Goal: Navigation & Orientation: Find specific page/section

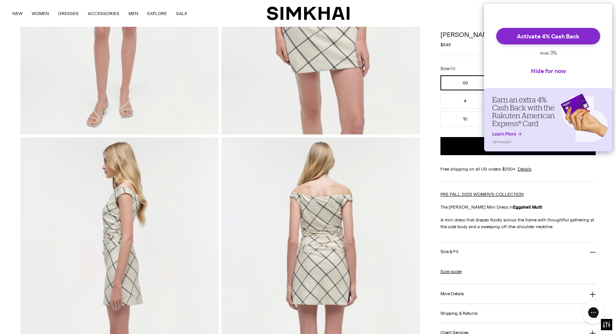
scroll to position [164, 0]
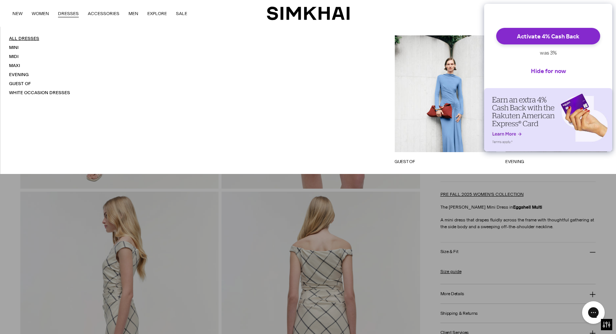
click at [17, 38] on link "All Dresses" at bounding box center [24, 38] width 30 height 5
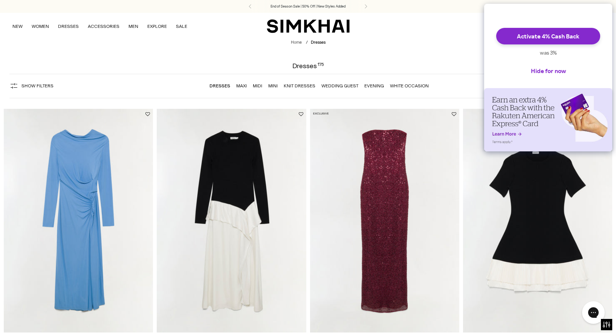
click at [559, 76] on button "Hide for now" at bounding box center [548, 71] width 47 height 17
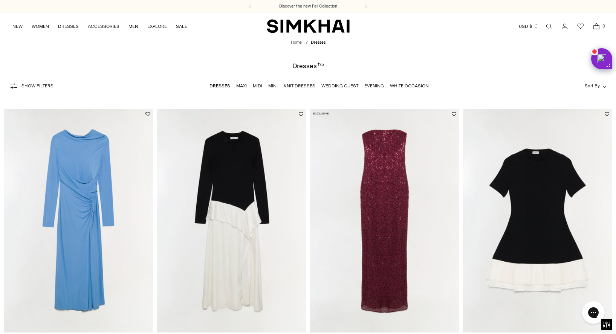
click at [414, 86] on link "White Occasion" at bounding box center [409, 85] width 39 height 5
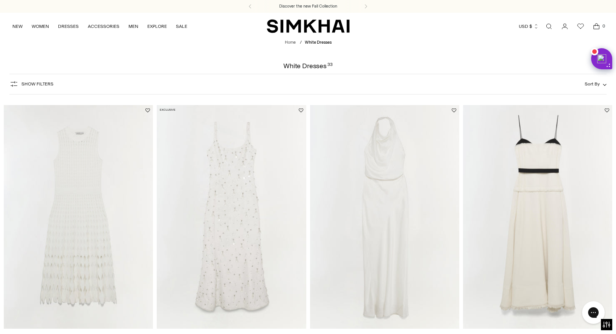
drag, startPoint x: 473, startPoint y: 145, endPoint x: 422, endPoint y: 173, distance: 58.3
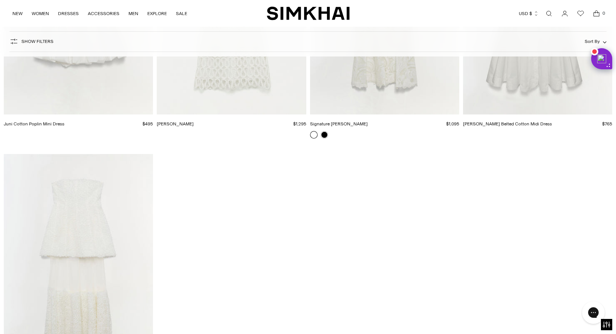
scroll to position [2107, 0]
